Goal: Communication & Community: Ask a question

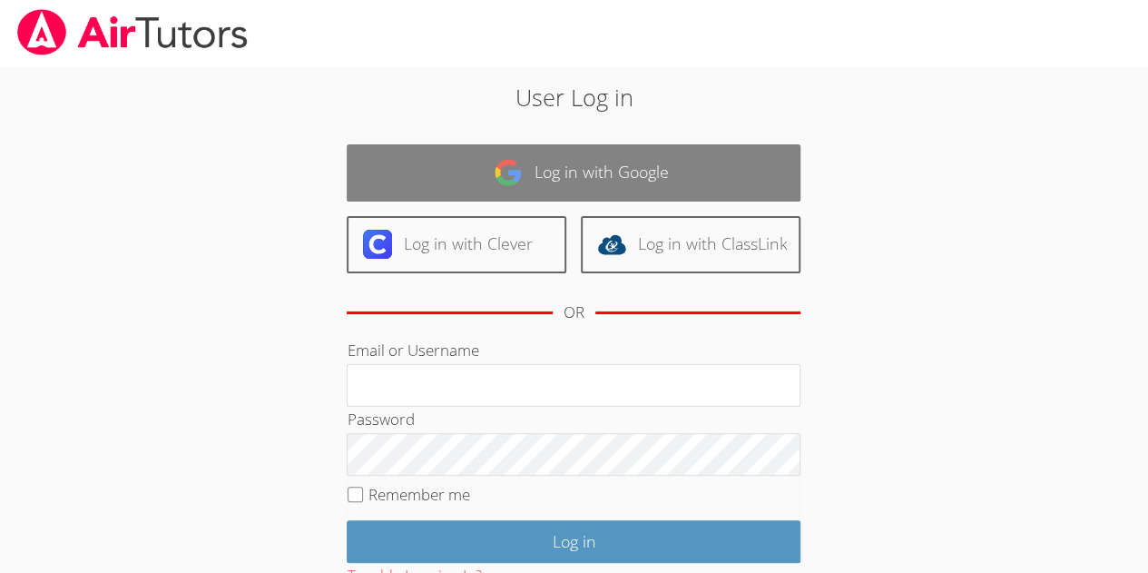
click at [552, 159] on link "Log in with Google" at bounding box center [574, 172] width 454 height 57
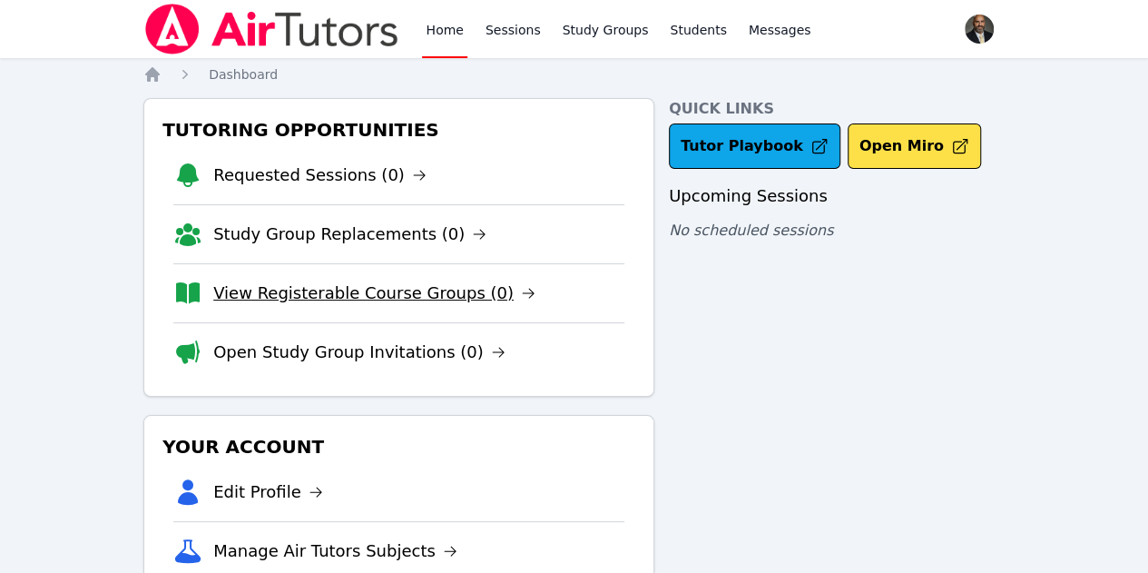
click at [394, 291] on link "View Registerable Course Groups (0)" at bounding box center [374, 293] width 322 height 25
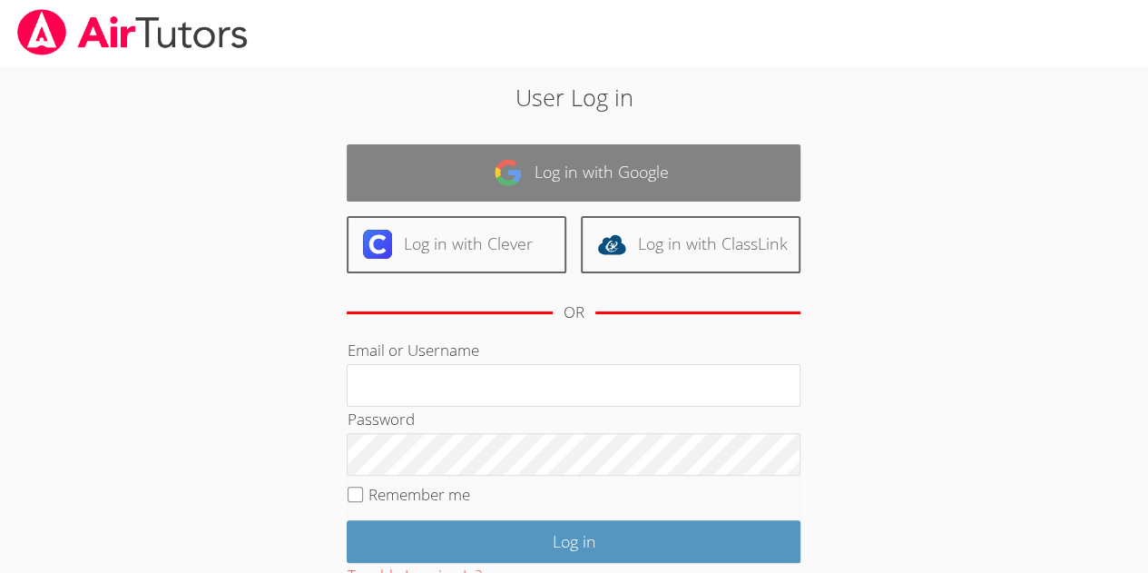
click at [603, 156] on link "Log in with Google" at bounding box center [574, 172] width 454 height 57
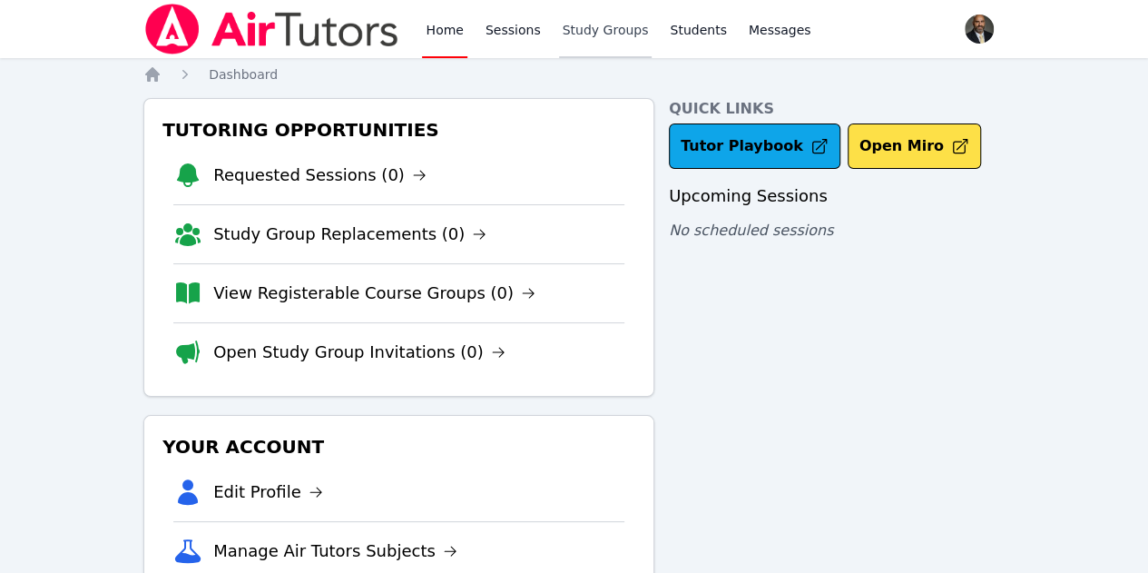
click at [577, 29] on link "Study Groups" at bounding box center [606, 29] width 94 height 58
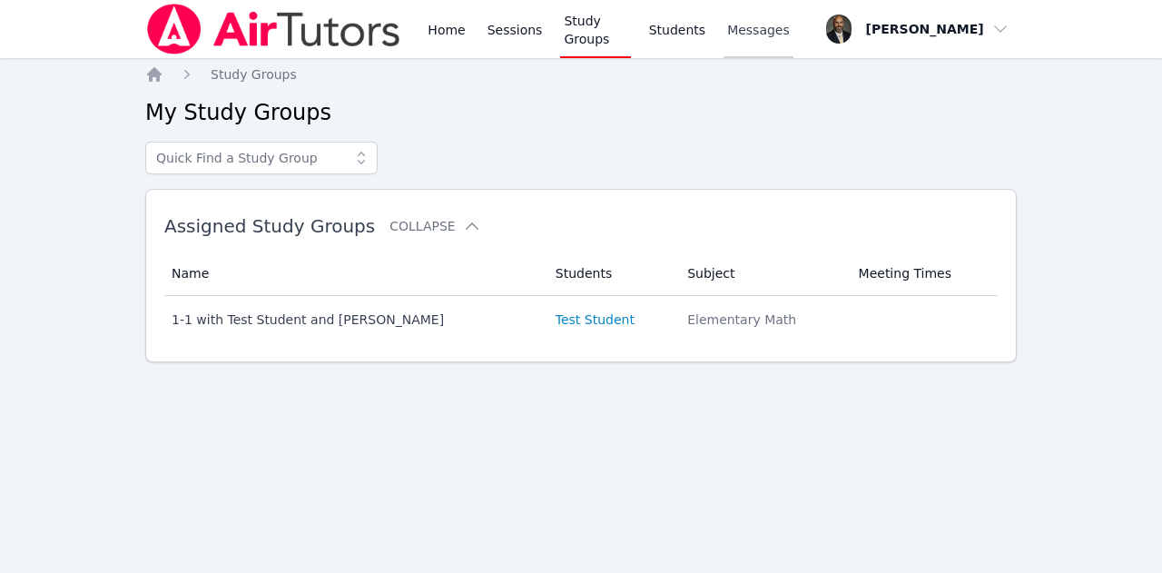
click at [745, 35] on span "Messages" at bounding box center [758, 30] width 63 height 18
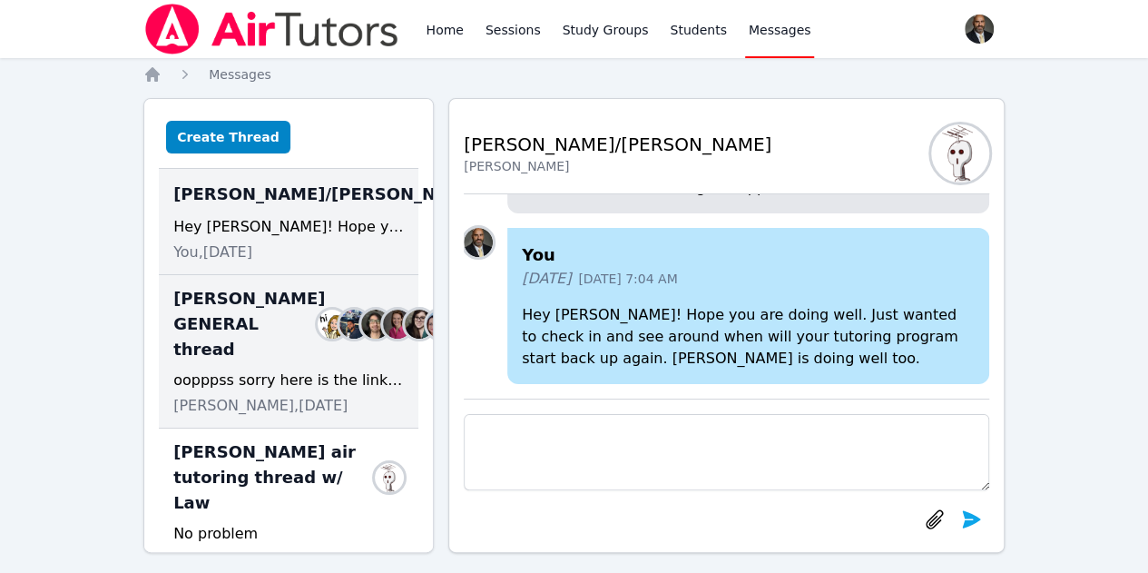
click at [222, 362] on span "Morgan Mckinzie GENERAL thread" at bounding box center [249, 324] width 152 height 76
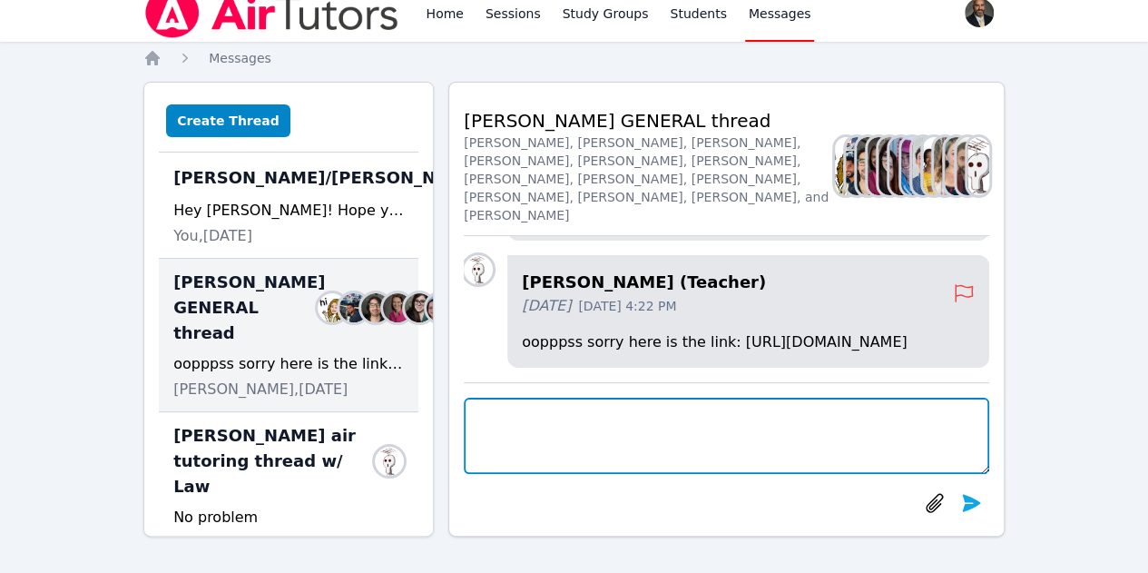
click at [678, 421] on textarea at bounding box center [727, 436] width 526 height 76
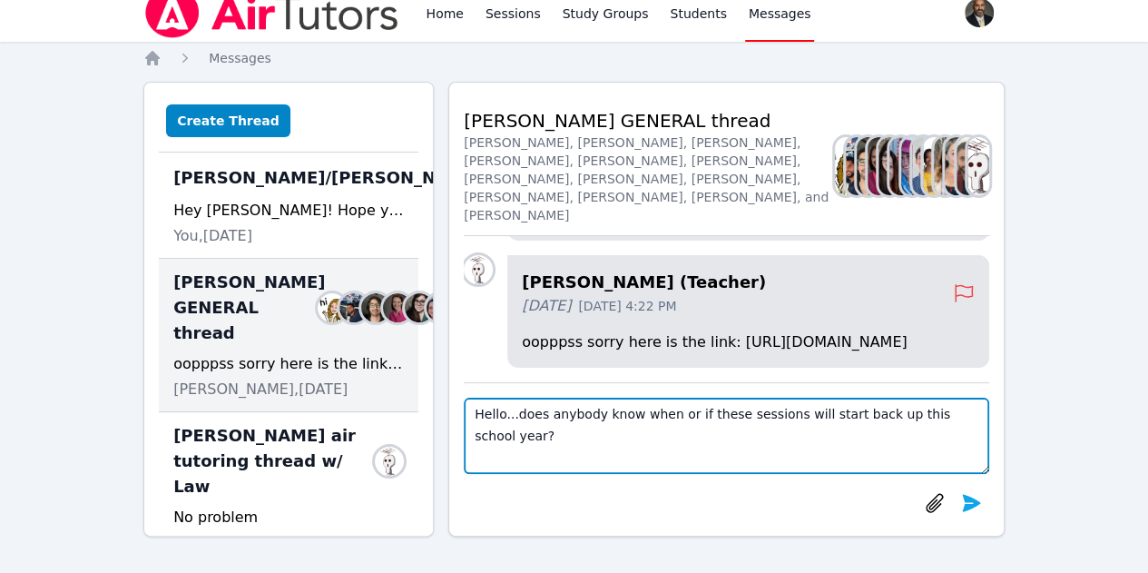
click at [501, 419] on textarea "Hello...does anybody know when or if these sessions will start back up this sch…" at bounding box center [727, 436] width 526 height 76
type textarea "Hello everyone...does anybody know when or if these sessions will start back up…"
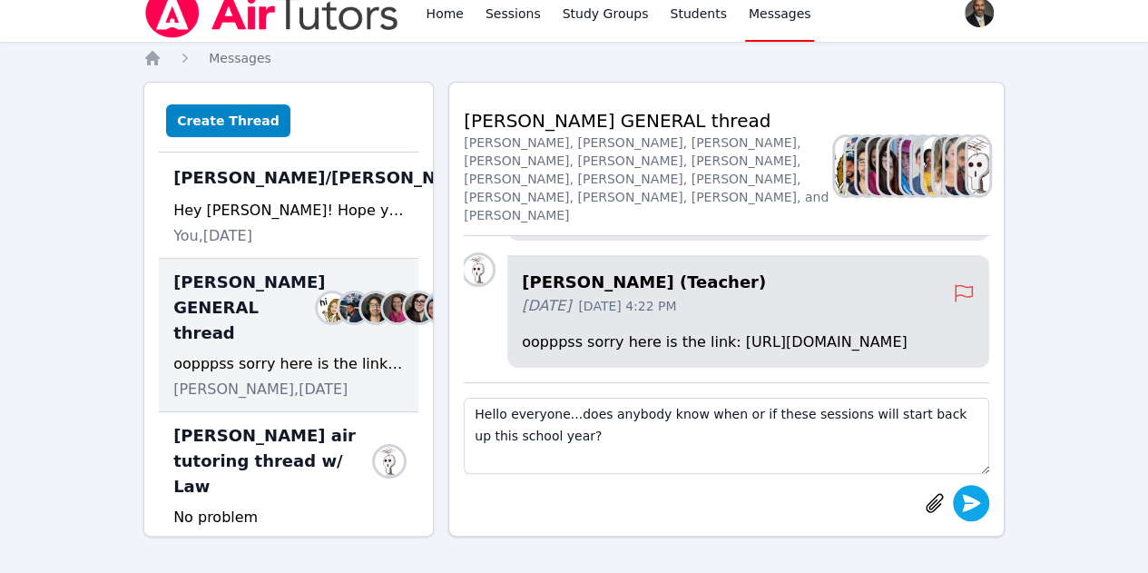
click at [968, 495] on icon "submit" at bounding box center [972, 503] width 22 height 22
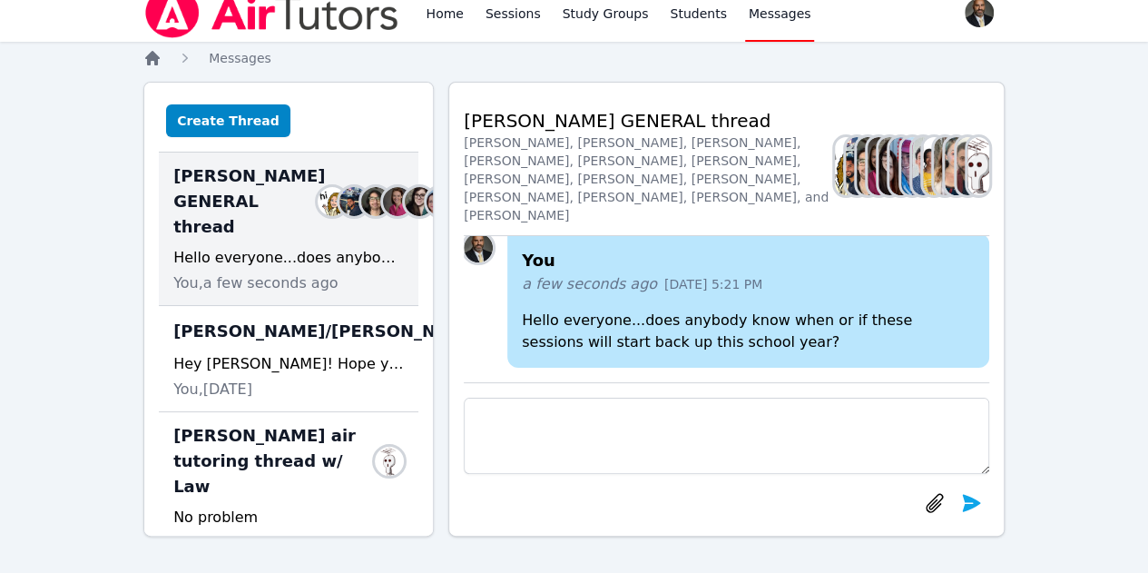
click at [154, 57] on icon "Breadcrumb" at bounding box center [152, 58] width 15 height 15
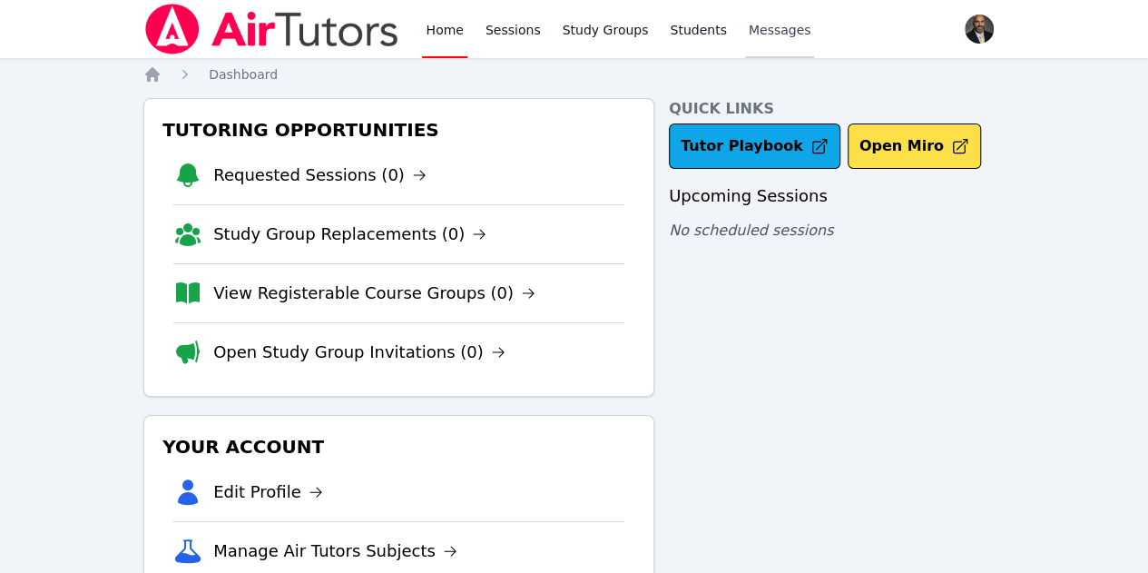
click at [755, 39] on link "Messages" at bounding box center [780, 29] width 70 height 58
